Goal: Book appointment/travel/reservation

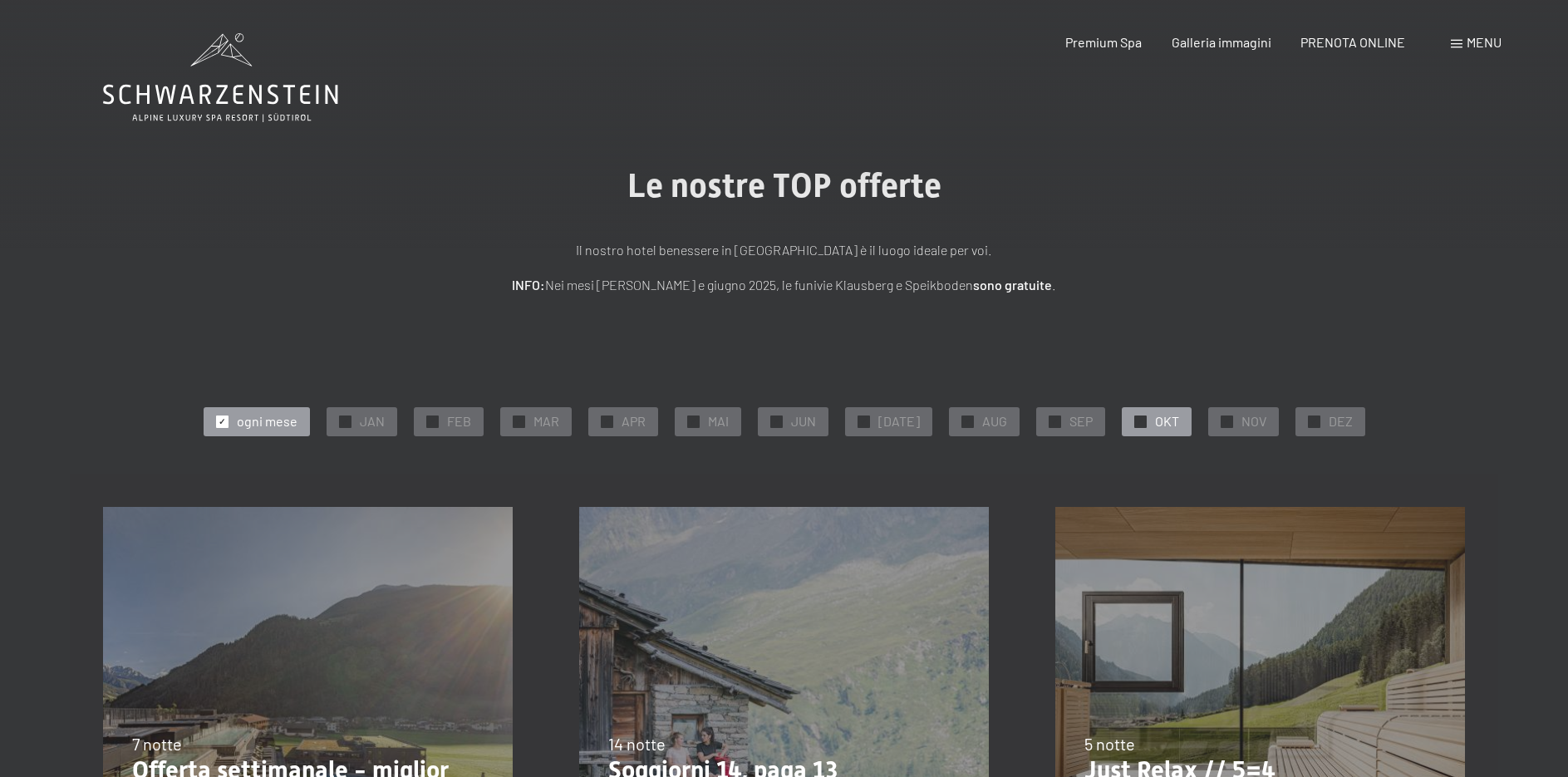
click at [1138, 423] on div "✓ OKT" at bounding box center [1157, 421] width 70 height 28
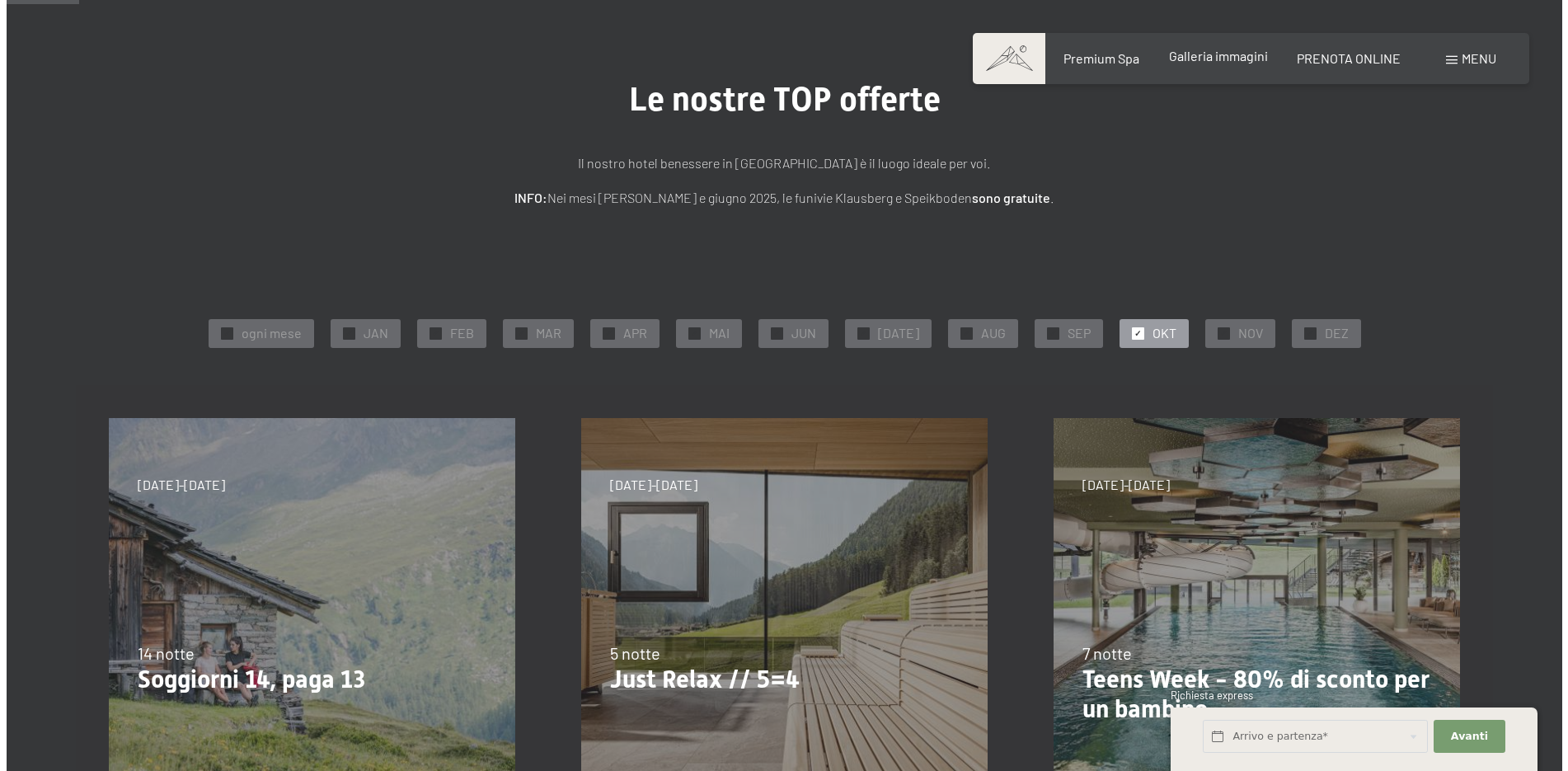
scroll to position [83, 0]
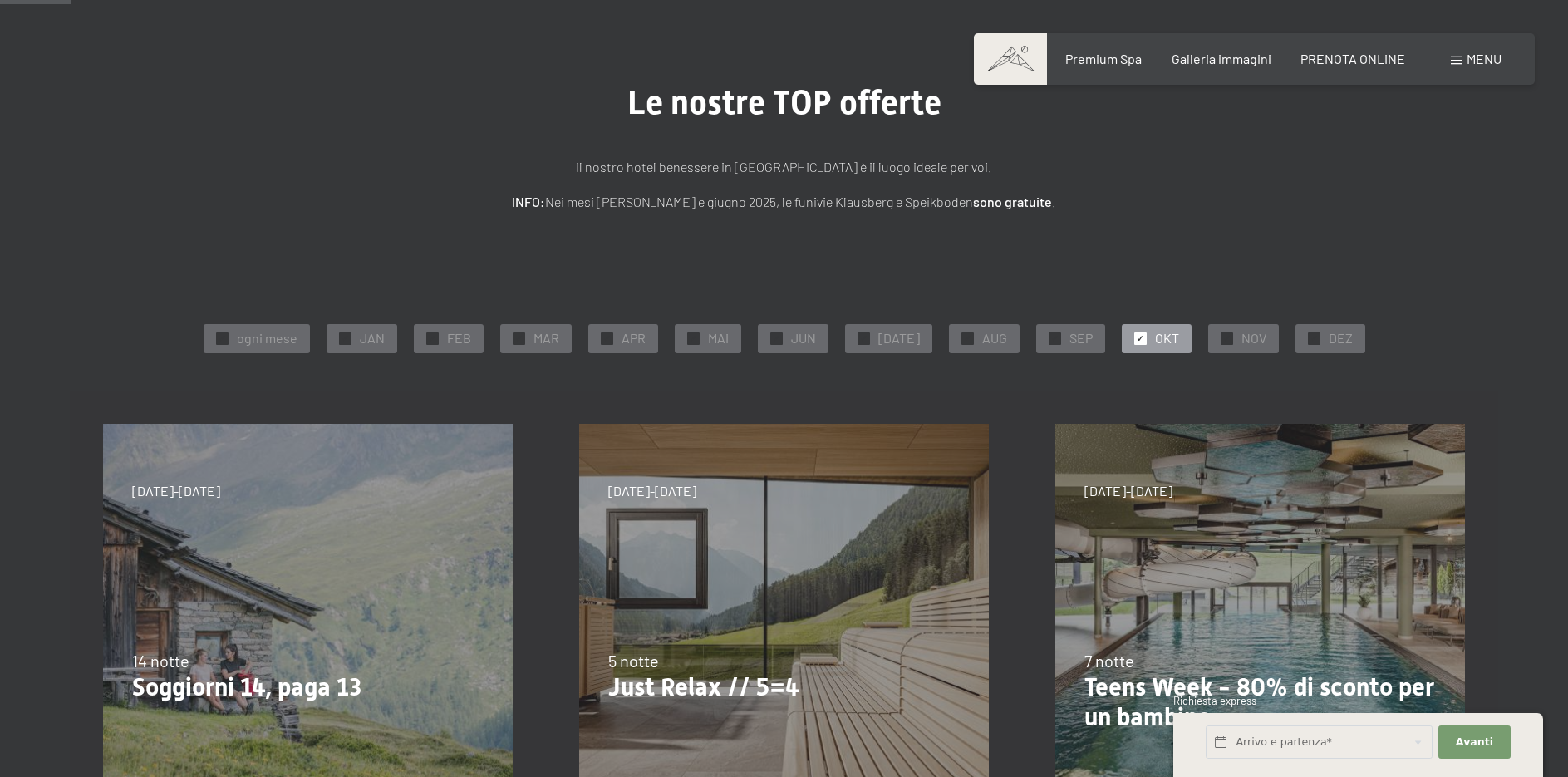
click at [1481, 53] on span "Menu" at bounding box center [1484, 58] width 35 height 16
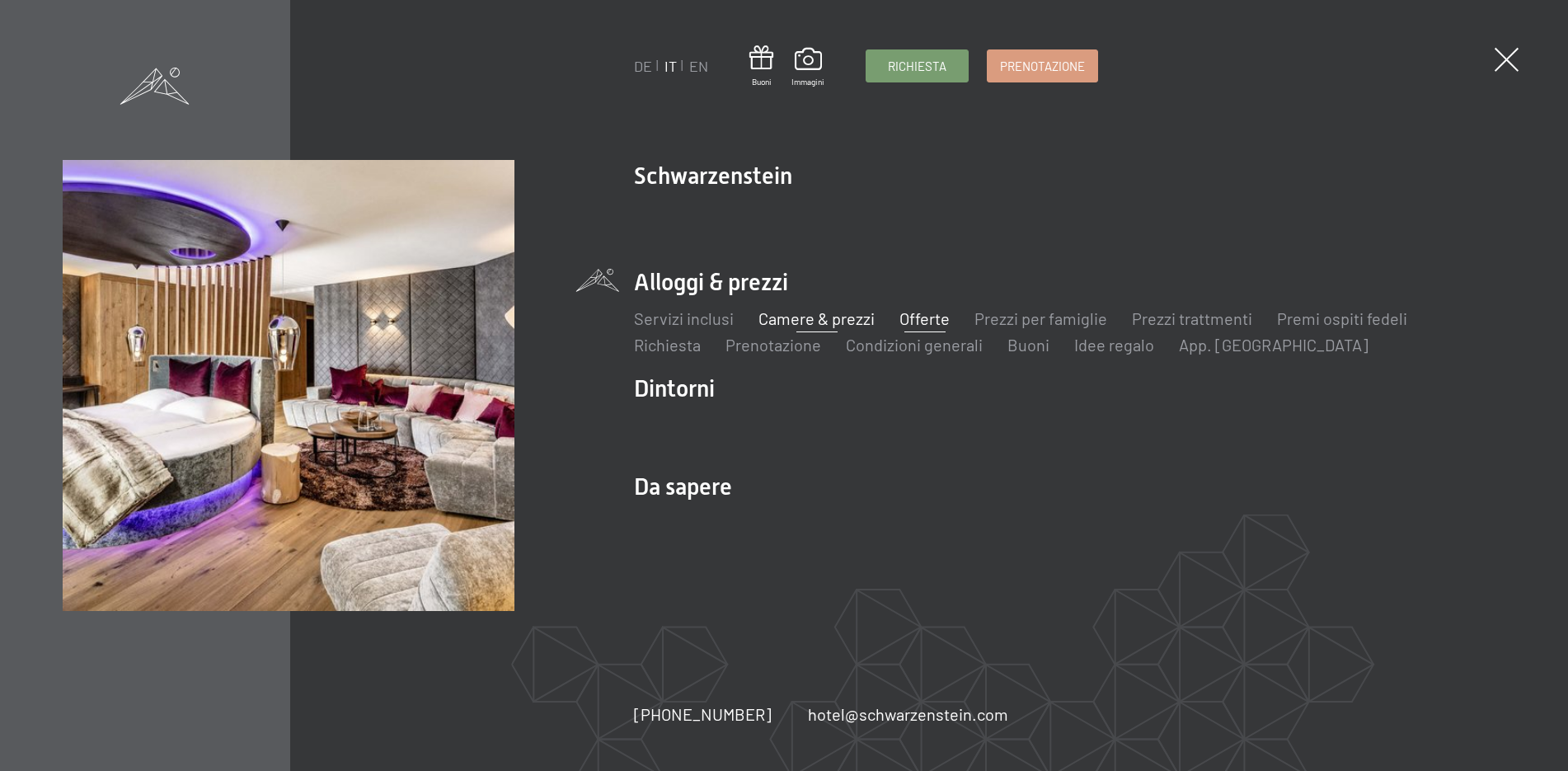
click at [841, 319] on link "Camere & prezzi" at bounding box center [816, 318] width 116 height 20
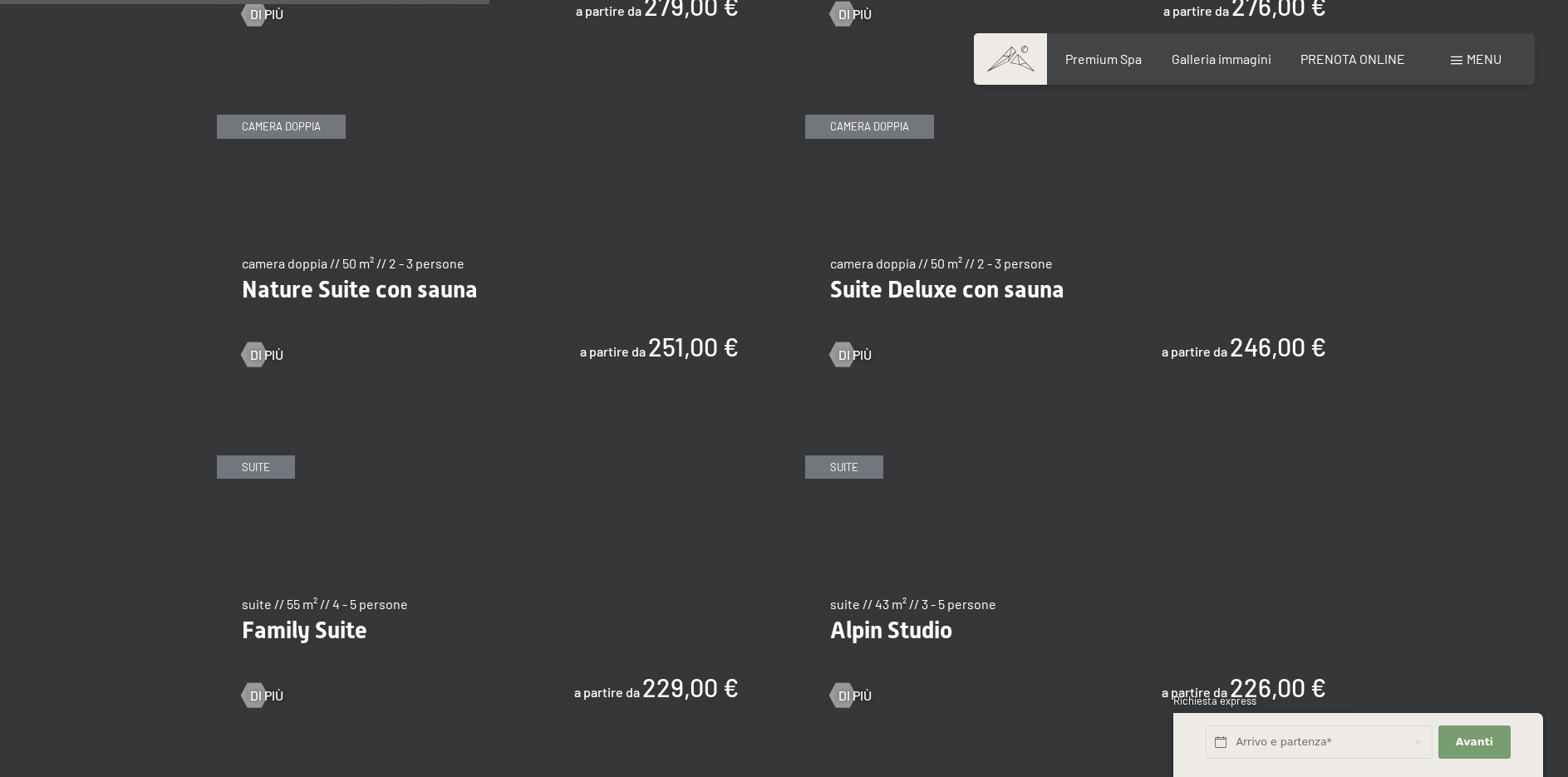
scroll to position [1663, 0]
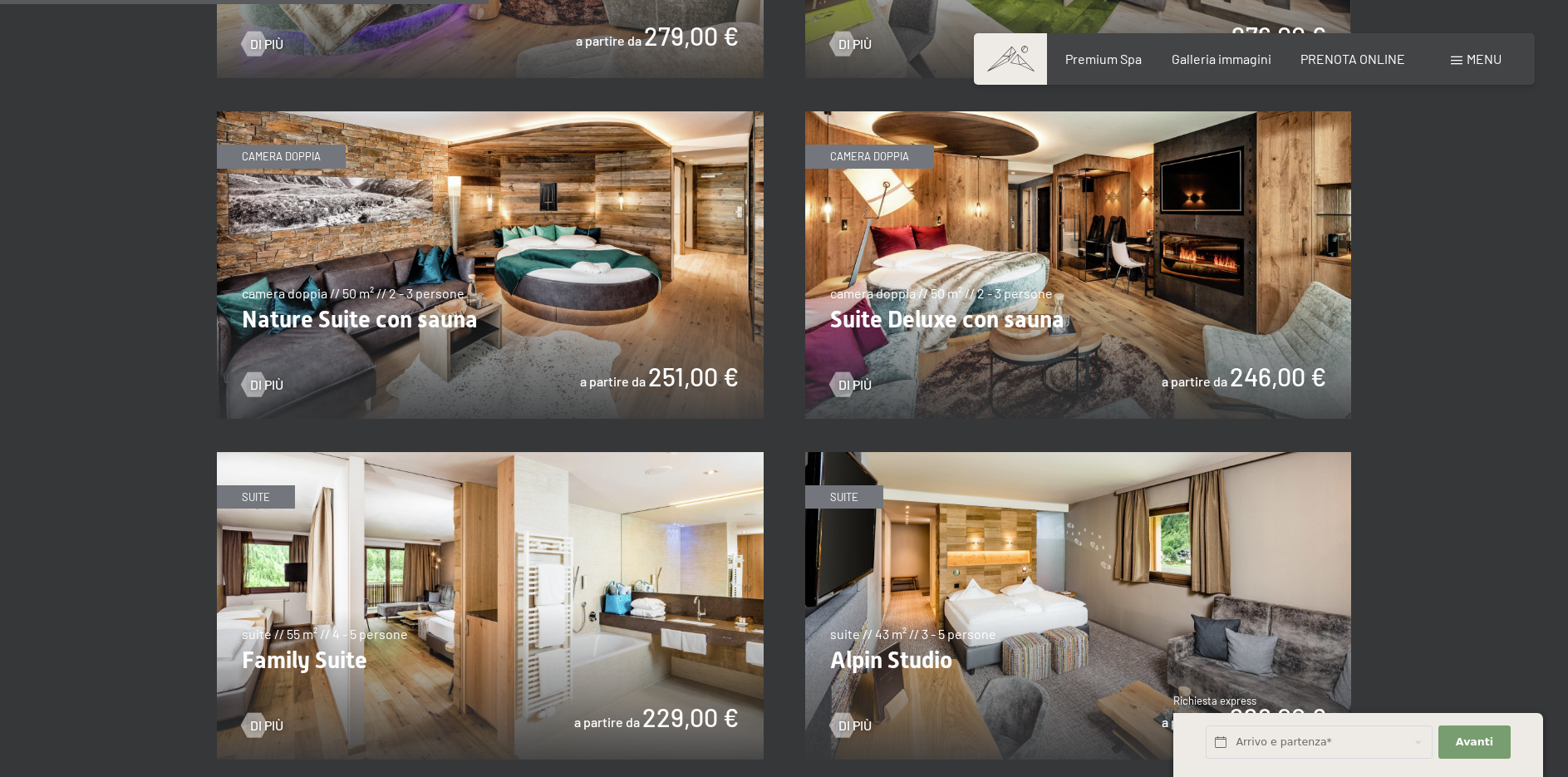
click at [1260, 377] on img at bounding box center [1078, 265] width 547 height 308
